Goal: Navigation & Orientation: Find specific page/section

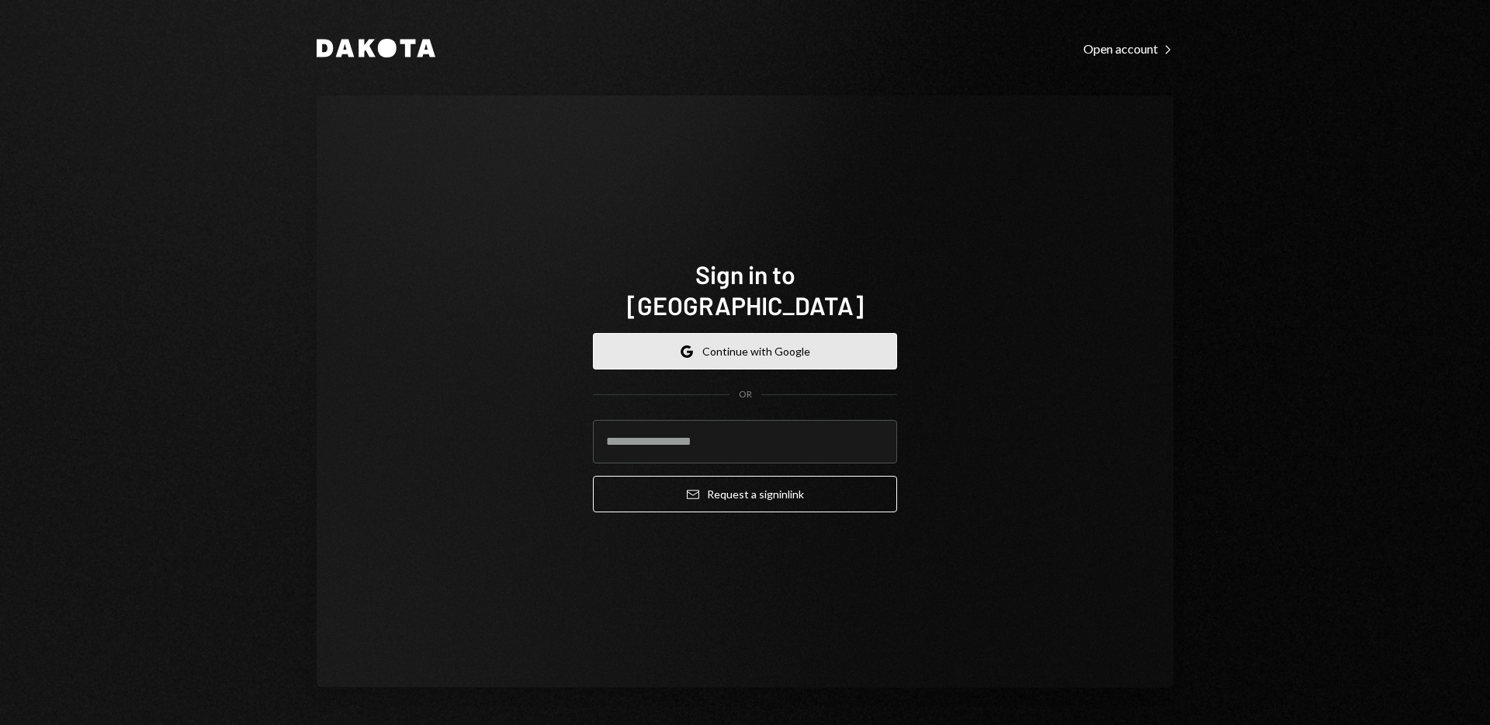
click at [776, 340] on button "Google Continue with Google" at bounding box center [745, 351] width 304 height 36
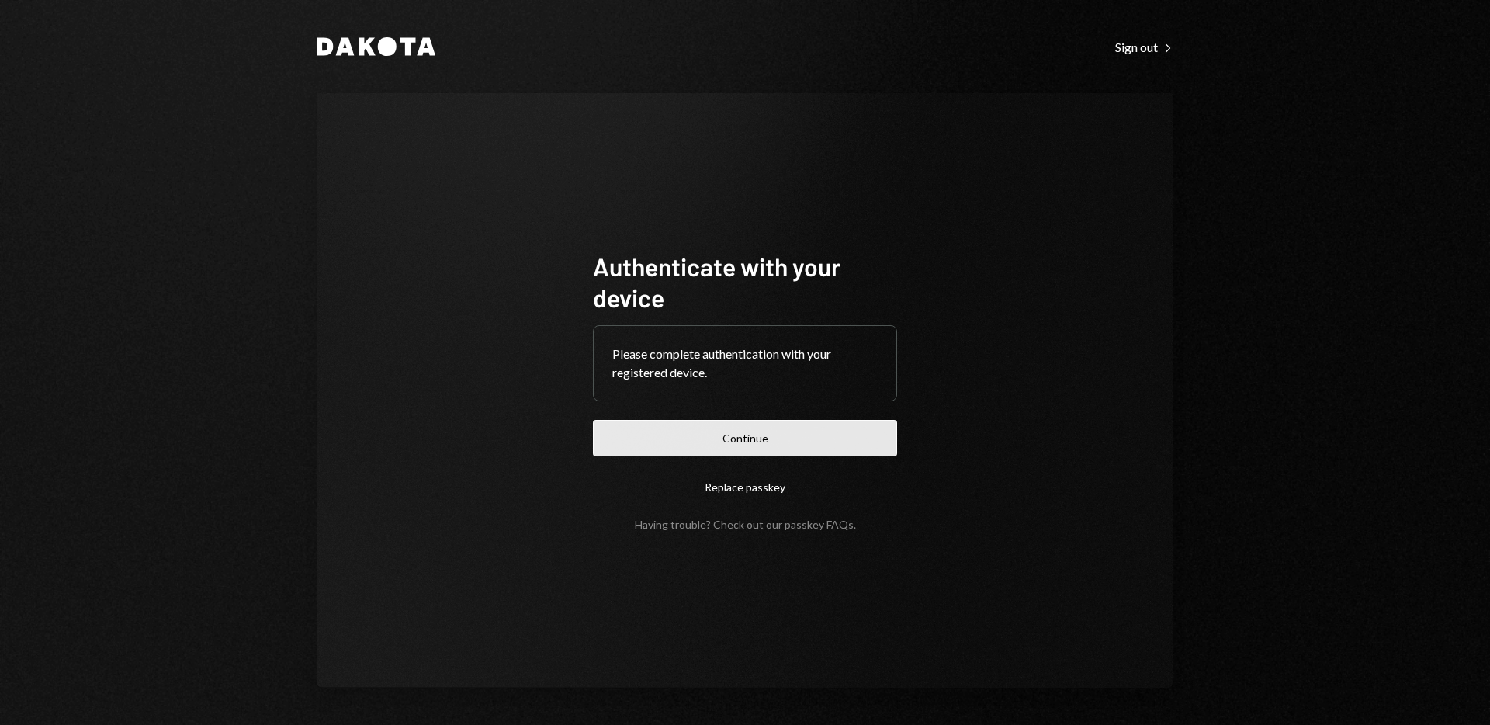
click at [752, 432] on button "Continue" at bounding box center [745, 438] width 304 height 36
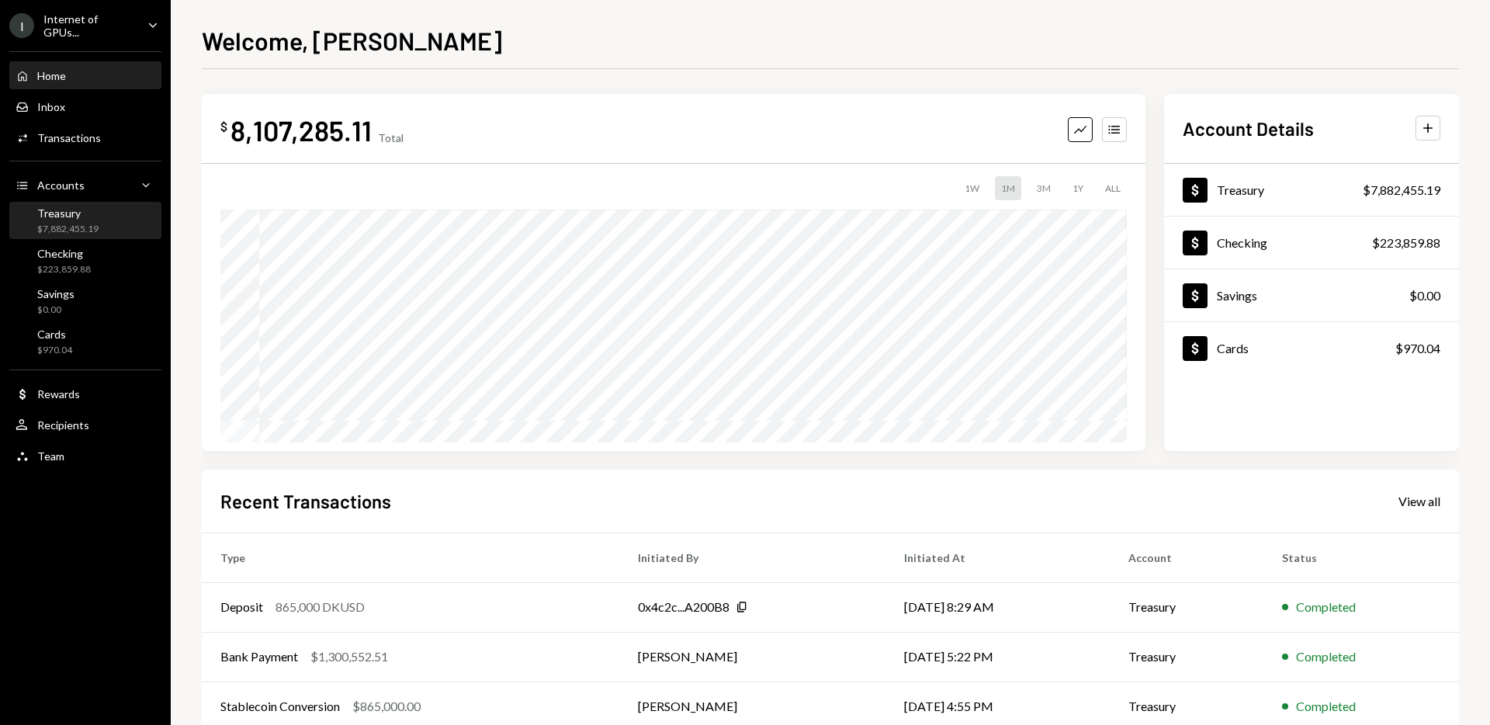
click at [92, 212] on div "Treasury" at bounding box center [67, 212] width 61 height 13
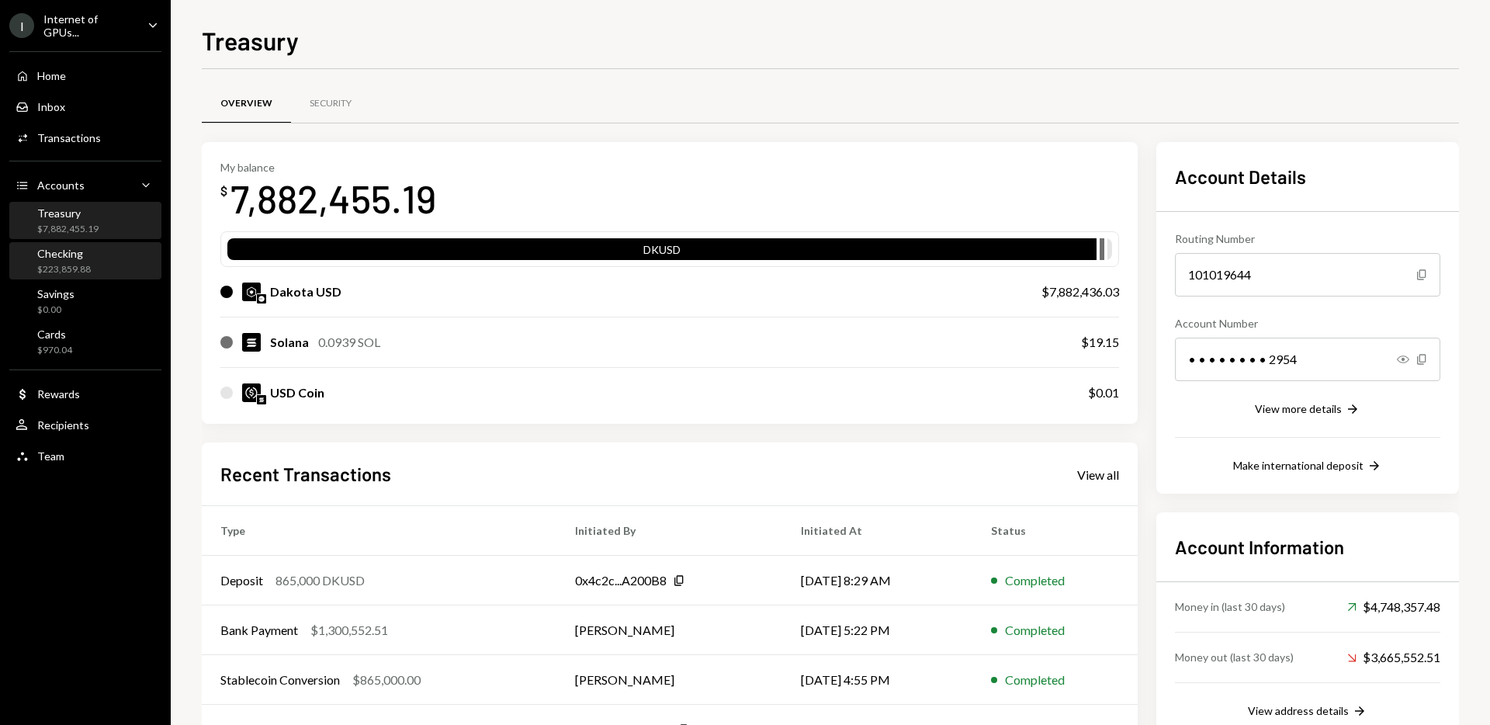
click at [74, 254] on div "Checking" at bounding box center [64, 253] width 54 height 13
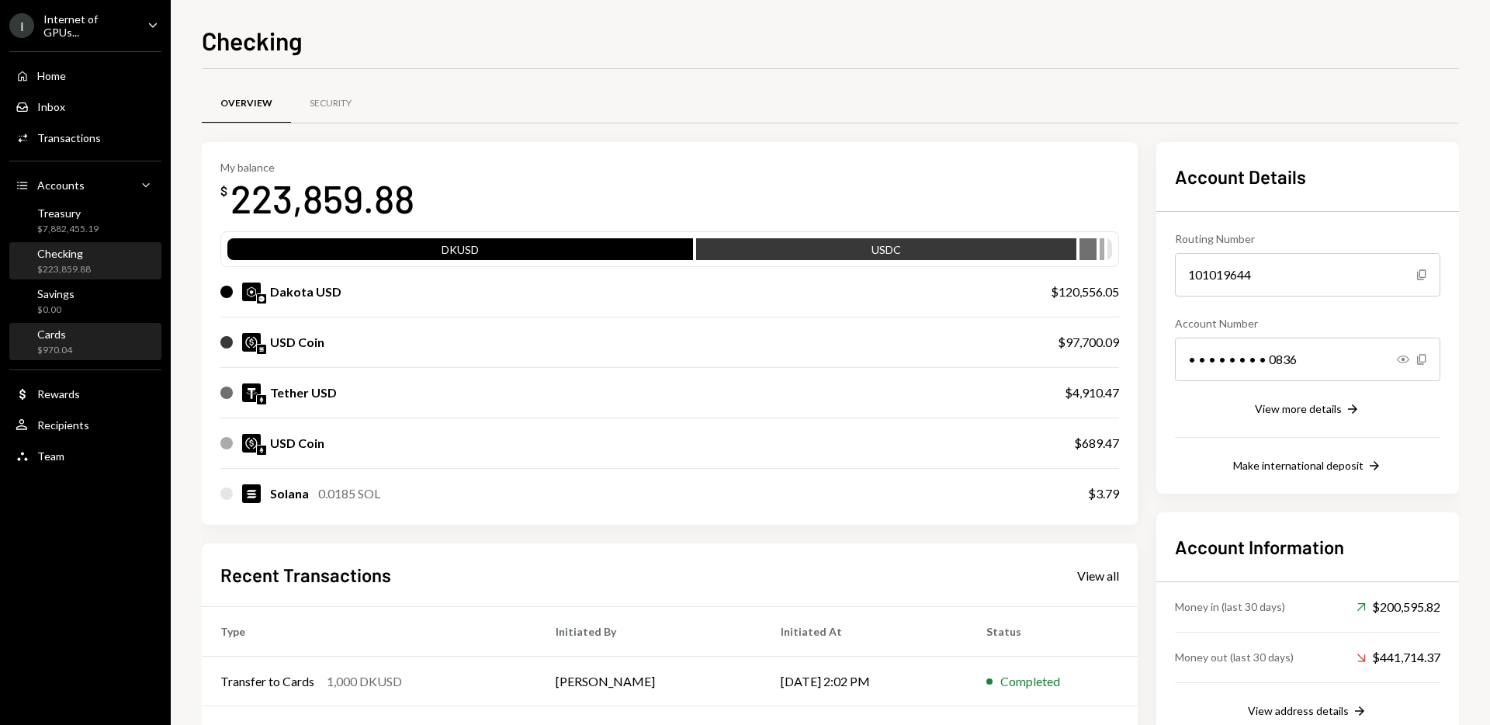
click at [81, 339] on div "Cards $970.04" at bounding box center [86, 341] width 140 height 29
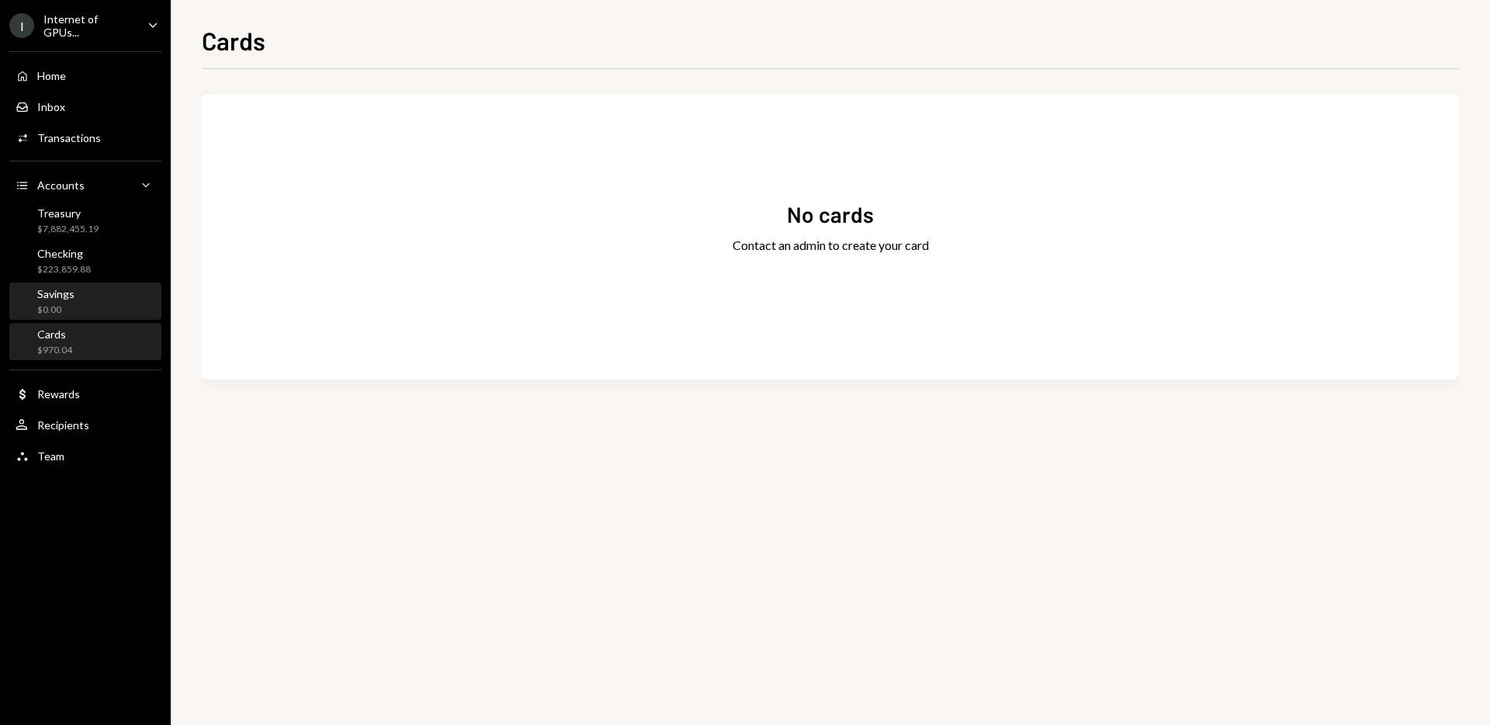
click at [78, 297] on div "Savings $0.00" at bounding box center [86, 301] width 140 height 29
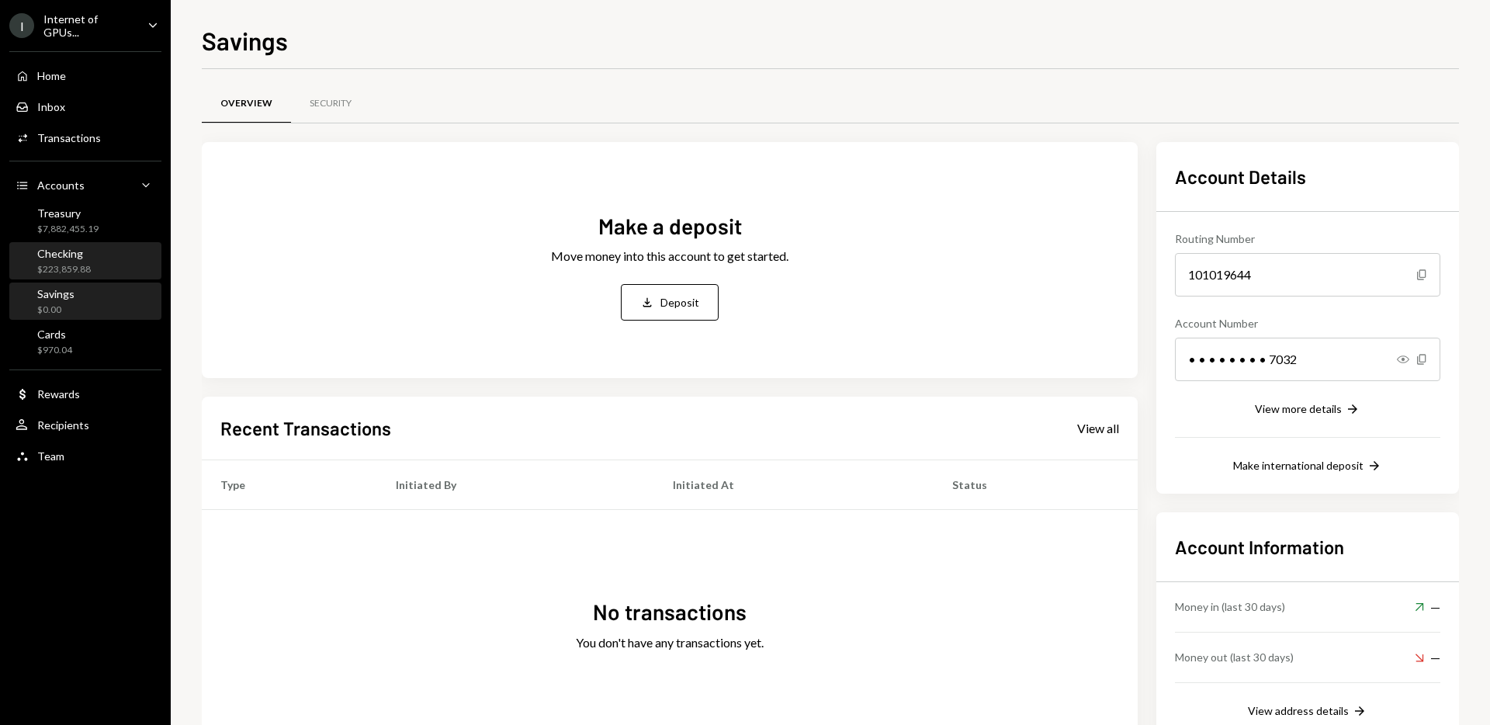
click at [82, 257] on div "Checking" at bounding box center [64, 253] width 54 height 13
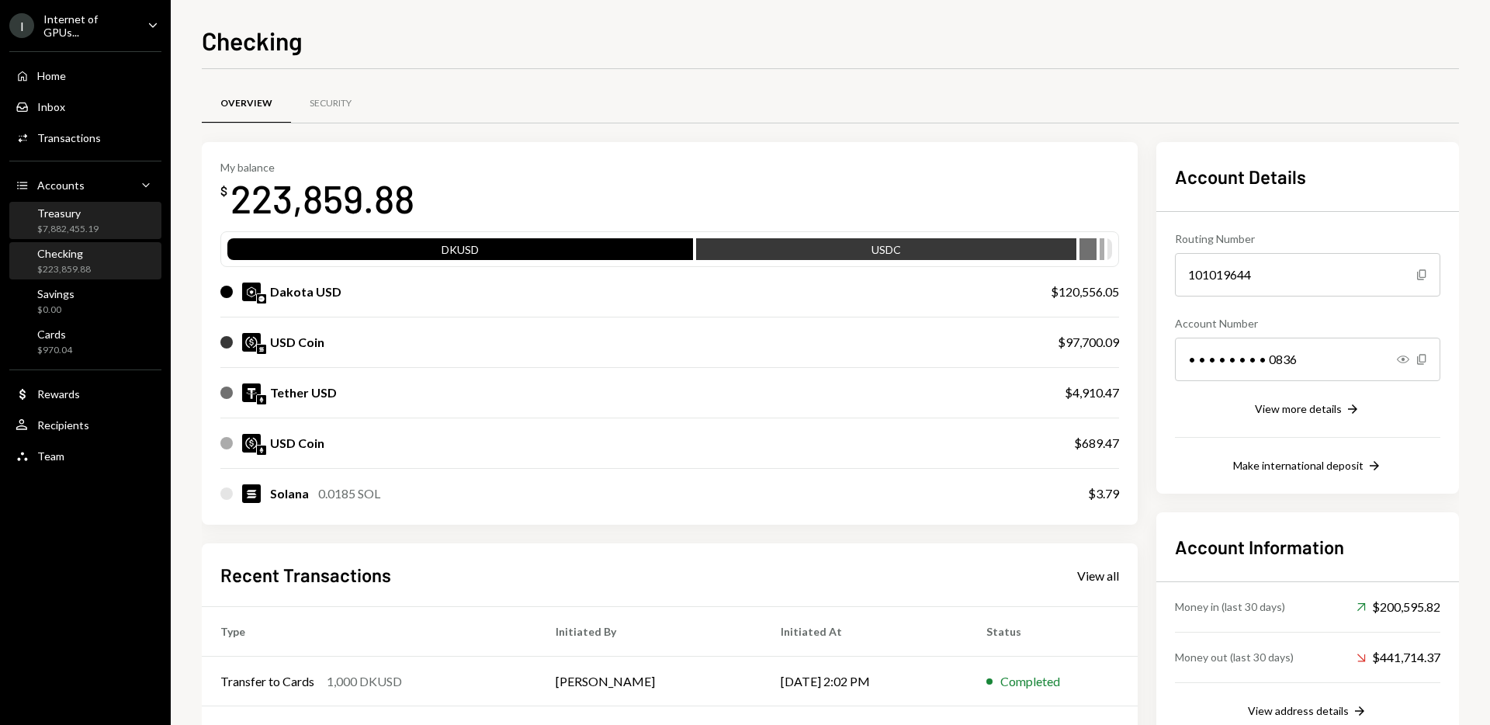
click at [85, 217] on div "Treasury $7,882,455.19" at bounding box center [67, 220] width 61 height 29
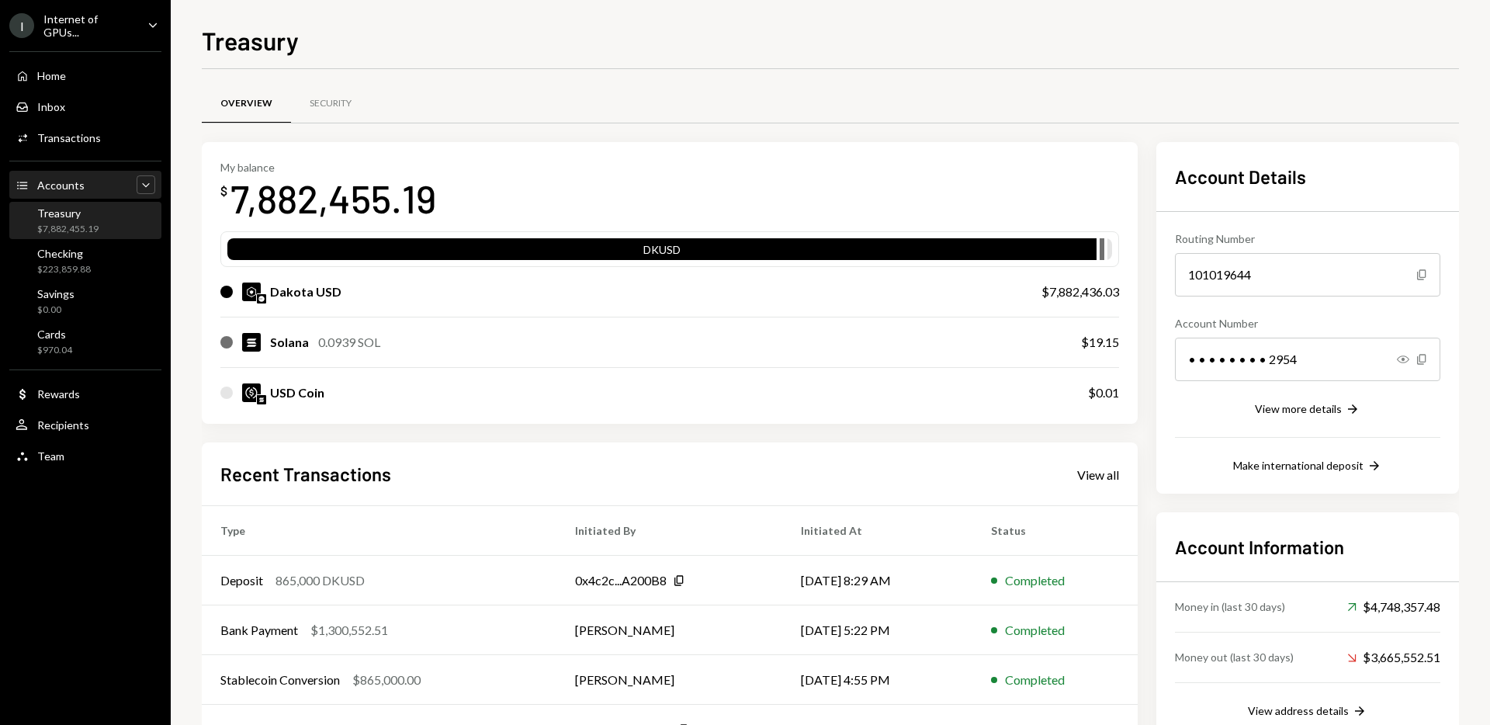
click at [147, 185] on icon "Caret Down" at bounding box center [146, 185] width 16 height 16
click at [147, 185] on icon "Caret Up" at bounding box center [146, 185] width 16 height 16
click at [16, 188] on icon "Accounts" at bounding box center [23, 185] width 14 height 14
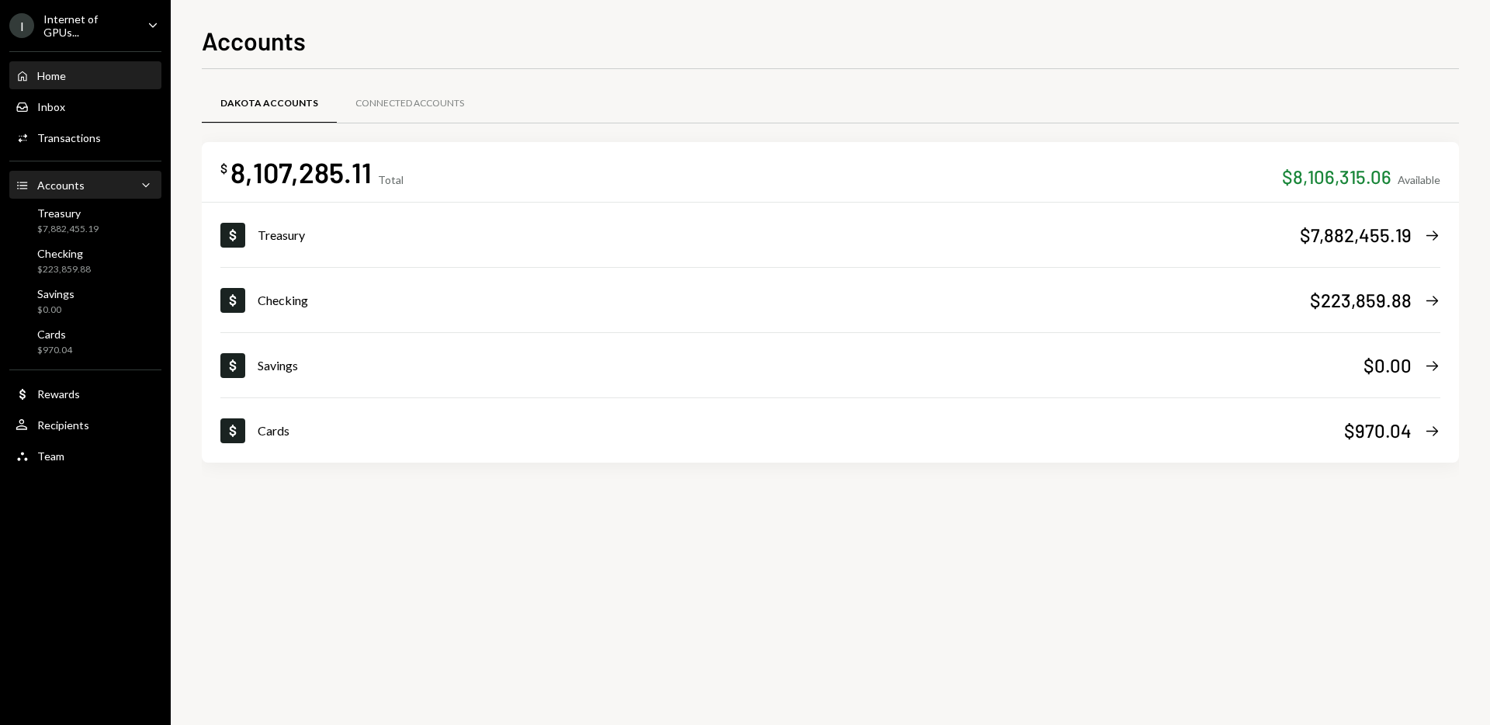
click at [43, 73] on div "Home" at bounding box center [51, 75] width 29 height 13
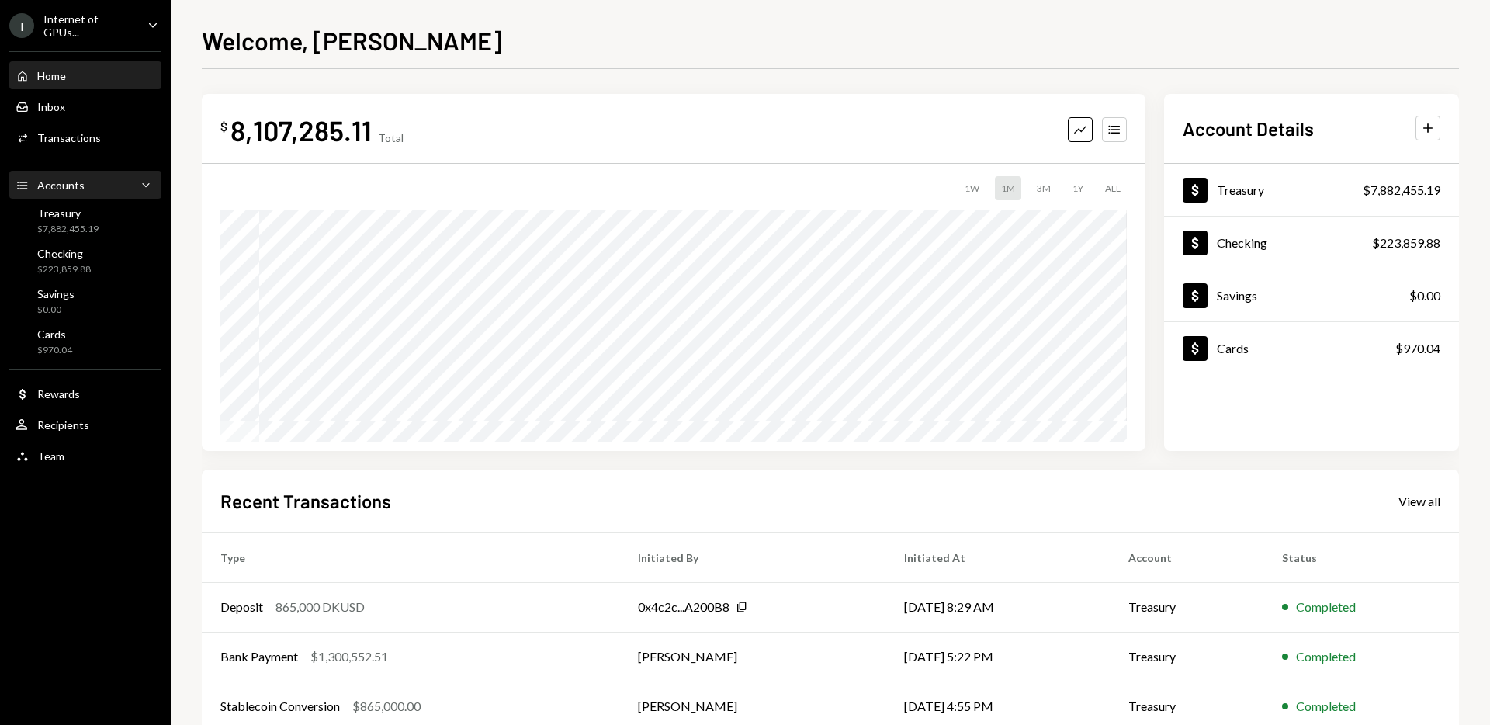
click at [88, 178] on div "Accounts Accounts Caret Down" at bounding box center [86, 185] width 140 height 17
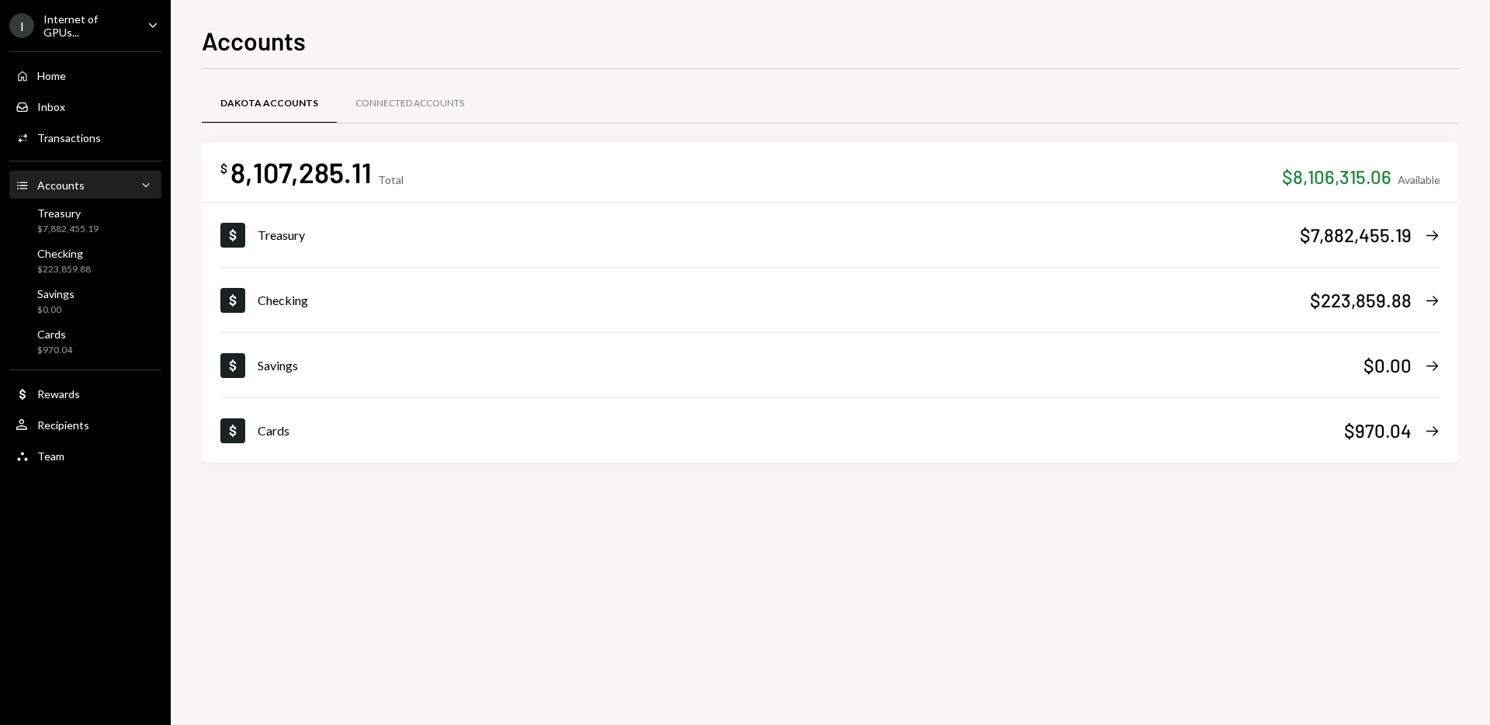
click at [153, 25] on icon "Main" at bounding box center [153, 25] width 8 height 5
click at [154, 498] on div "I Internet of GPUs... Caret Down Home Home Inbox Inbox Activities Transactions …" at bounding box center [85, 362] width 171 height 725
click at [47, 297] on div "Savings" at bounding box center [55, 293] width 37 height 13
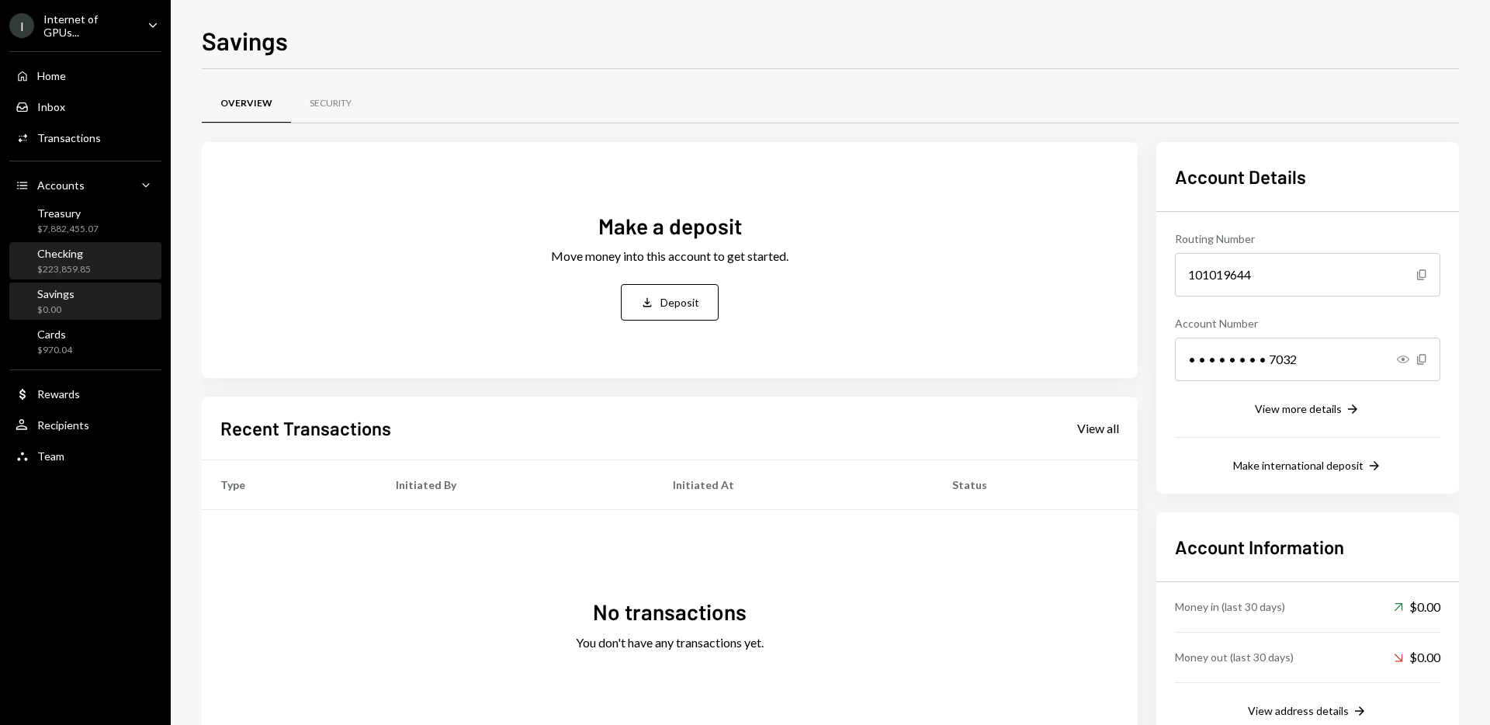
click at [63, 257] on div "Checking" at bounding box center [64, 253] width 54 height 13
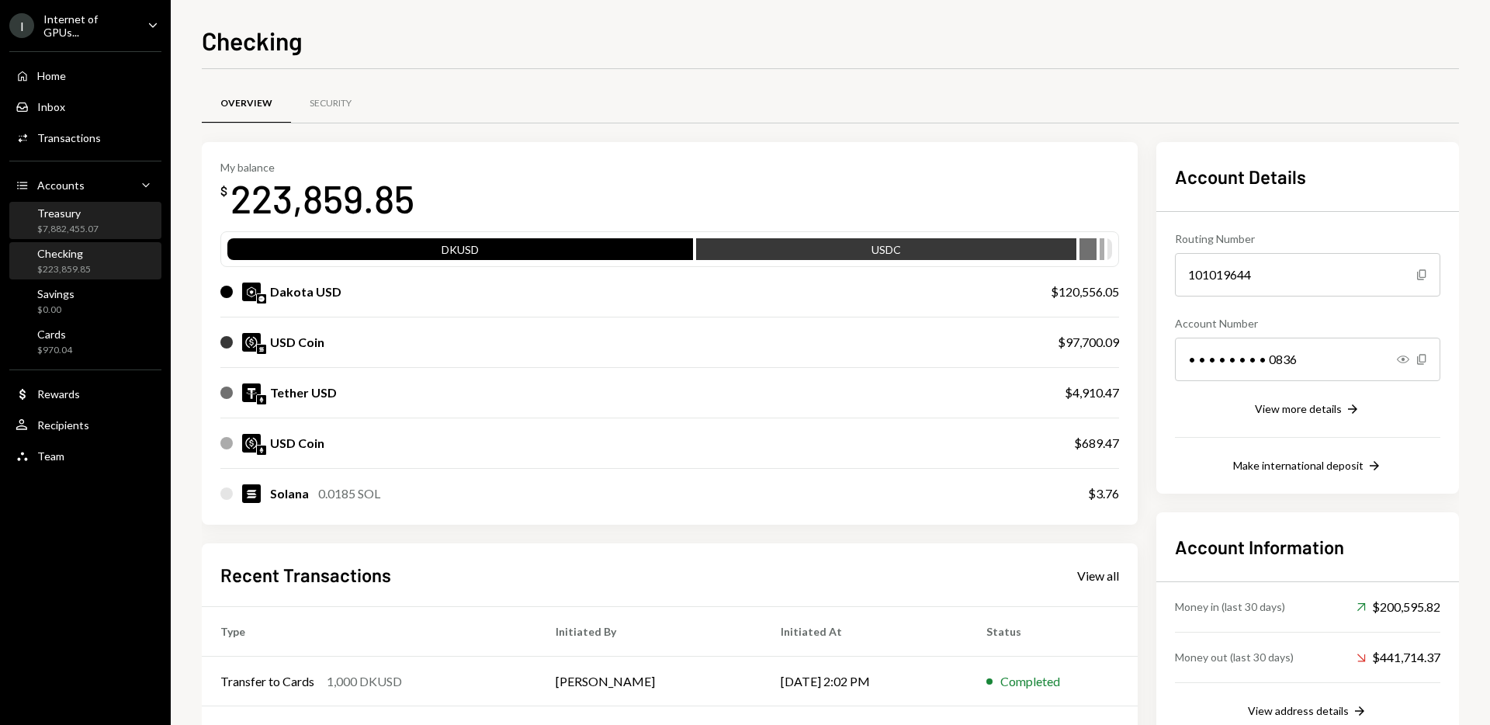
click at [72, 219] on div "Treasury $7,882,455.07" at bounding box center [67, 220] width 61 height 29
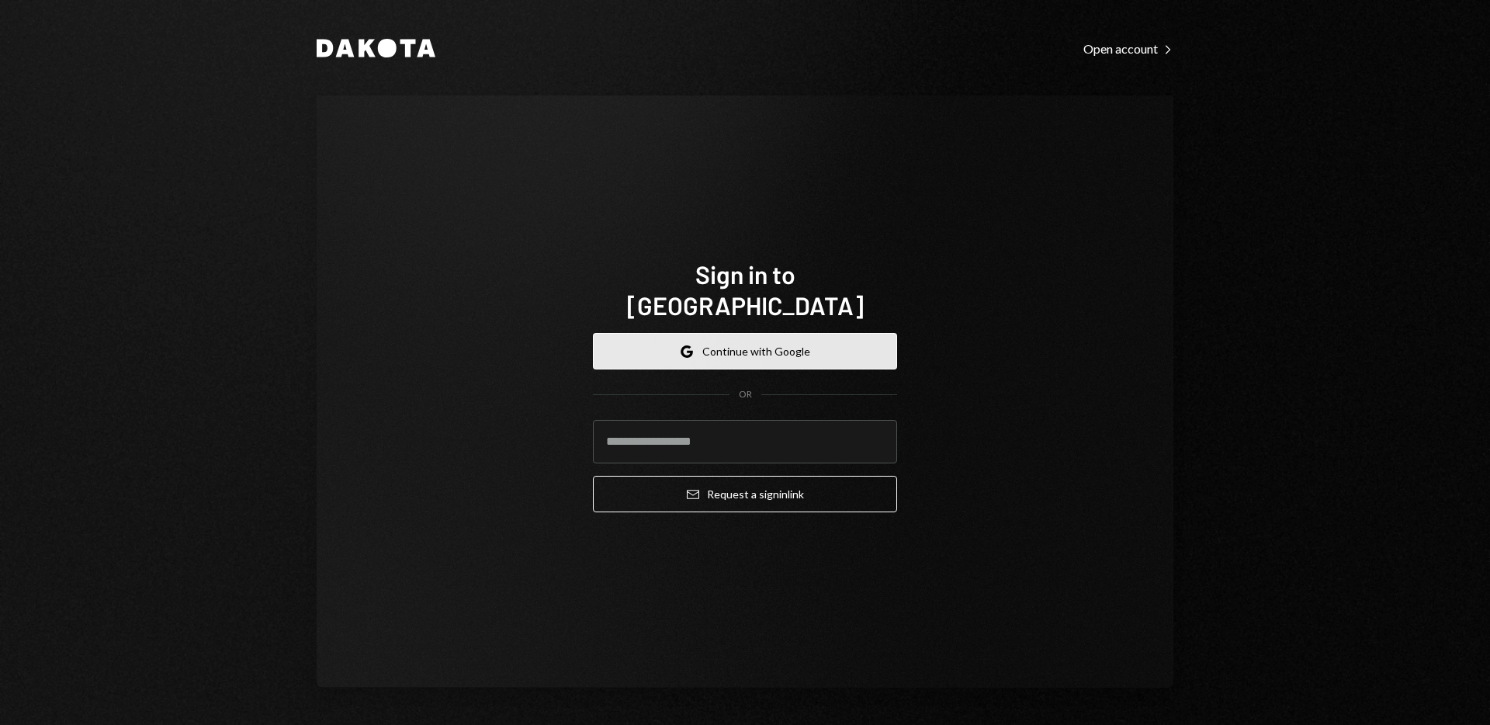
click at [828, 333] on button "Google Continue with Google" at bounding box center [745, 351] width 304 height 36
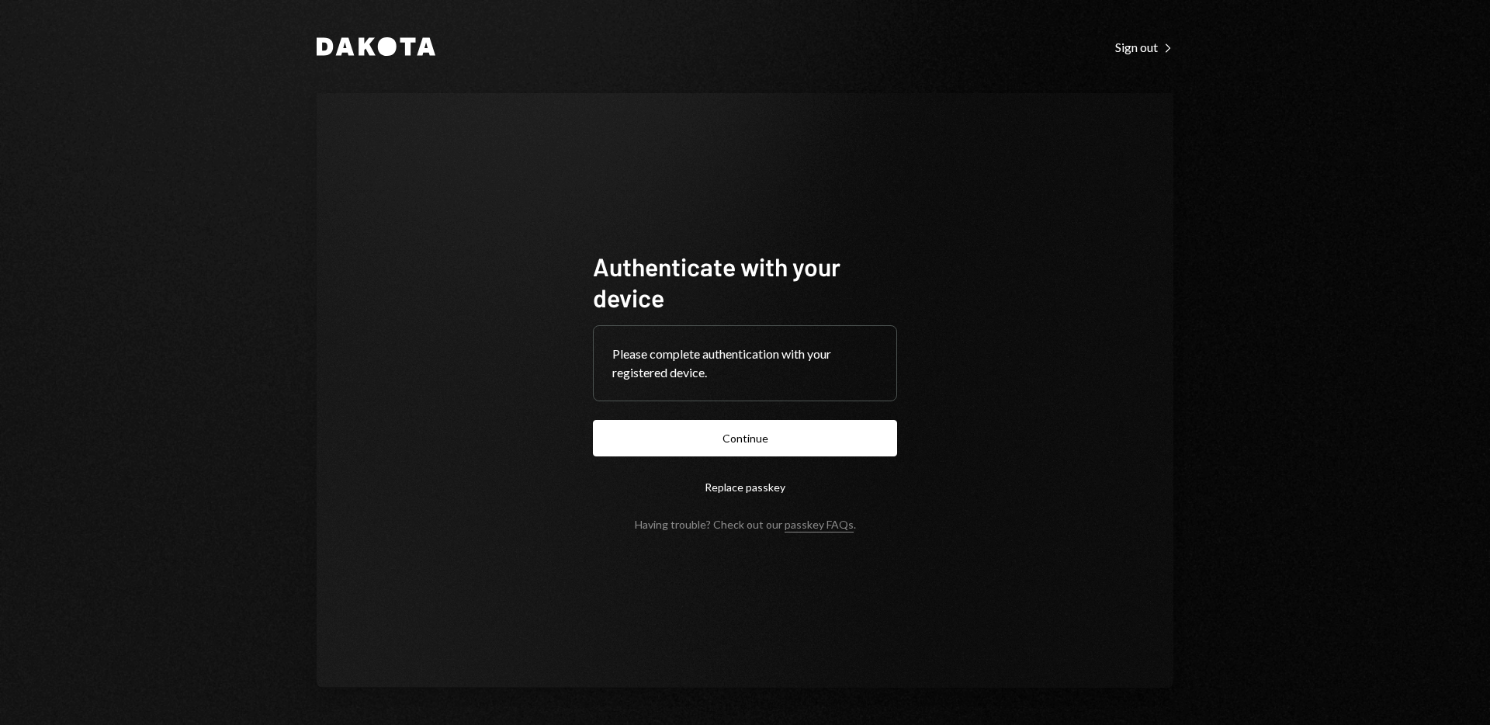
click at [830, 441] on button "Continue" at bounding box center [745, 438] width 304 height 36
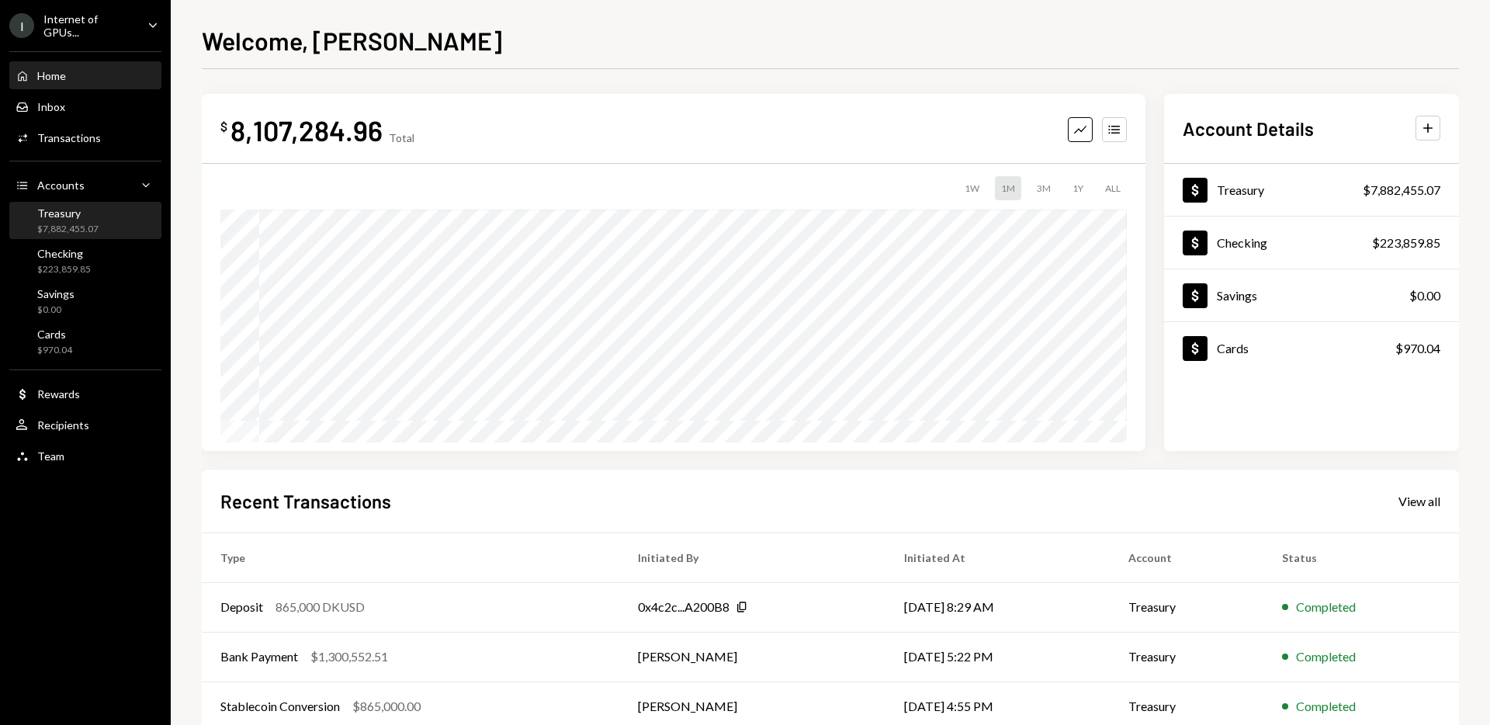
click at [89, 224] on div "$7,882,455.07" at bounding box center [67, 229] width 61 height 13
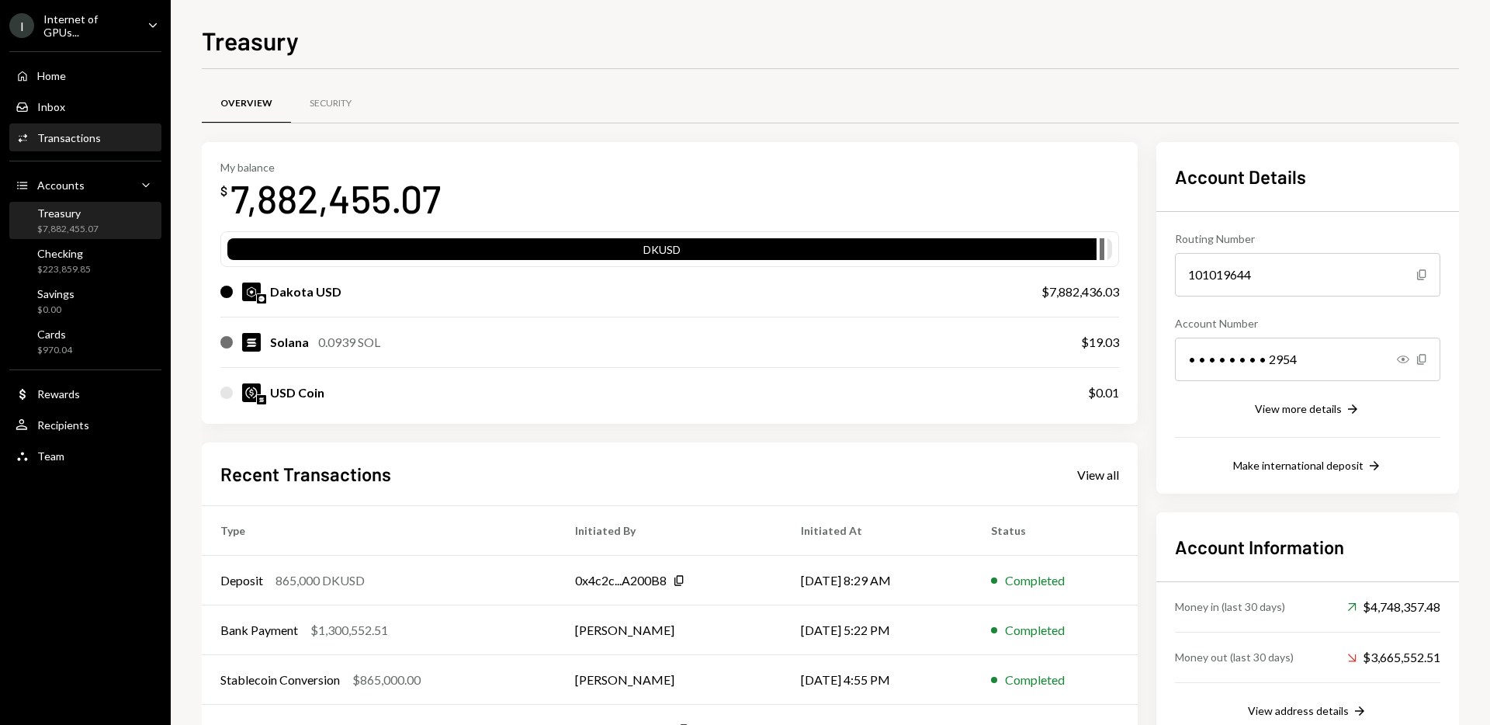
click at [77, 140] on div "Transactions" at bounding box center [69, 137] width 64 height 13
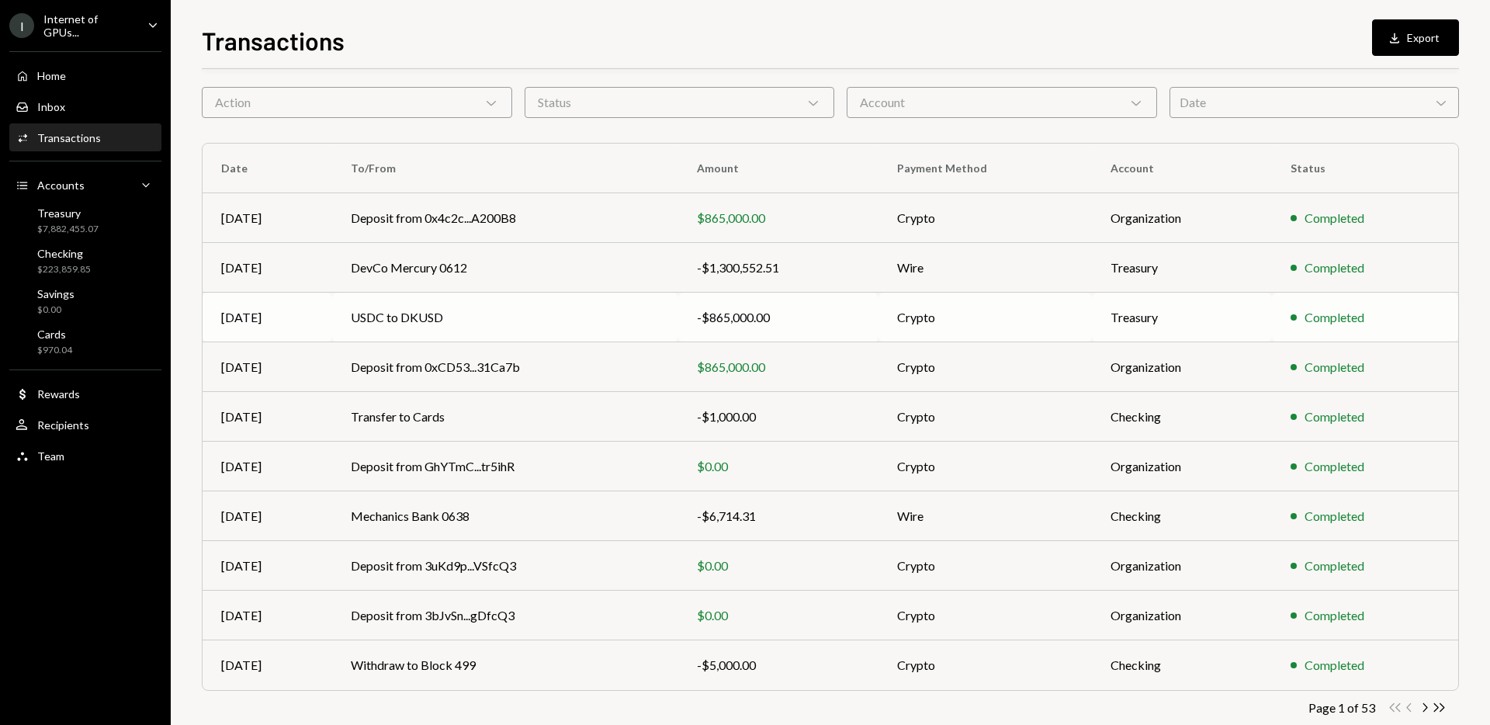
scroll to position [58, 0]
